Goal: Find specific page/section: Find specific page/section

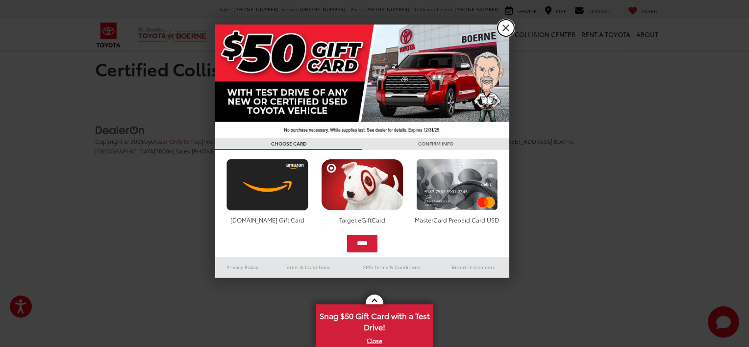
click at [508, 23] on link "X" at bounding box center [506, 28] width 17 height 17
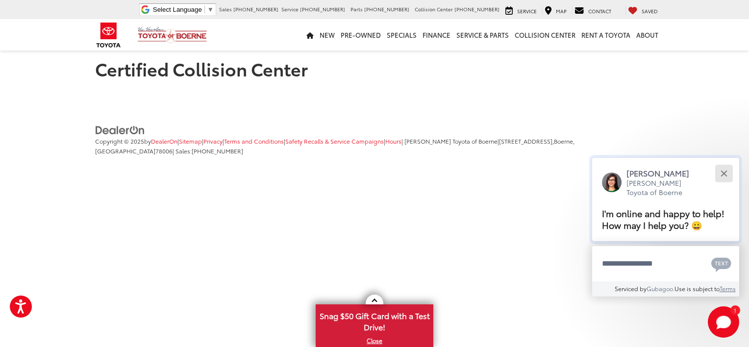
click at [730, 174] on button "Close" at bounding box center [724, 173] width 21 height 21
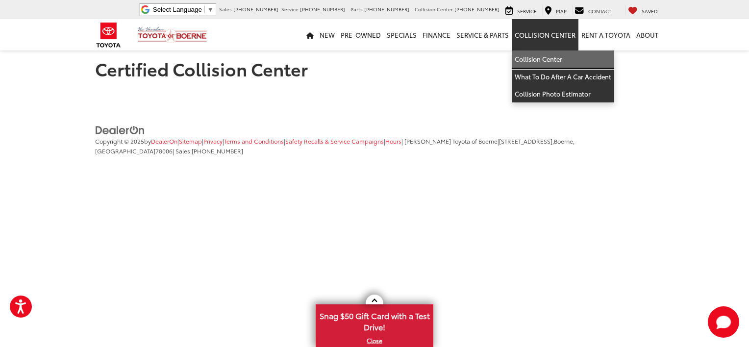
click at [545, 60] on link "Collision Center" at bounding box center [563, 60] width 102 height 18
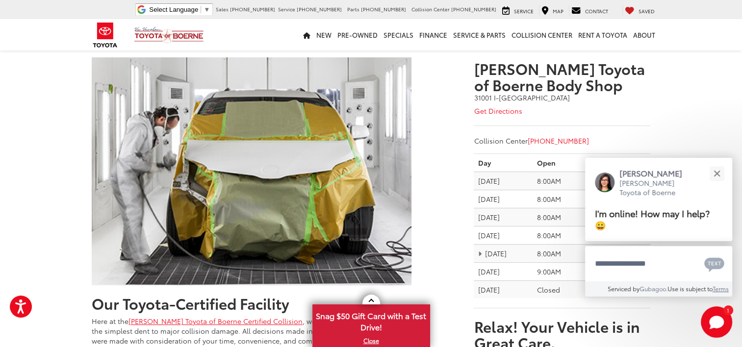
scroll to position [272, 0]
